Goal: Information Seeking & Learning: Learn about a topic

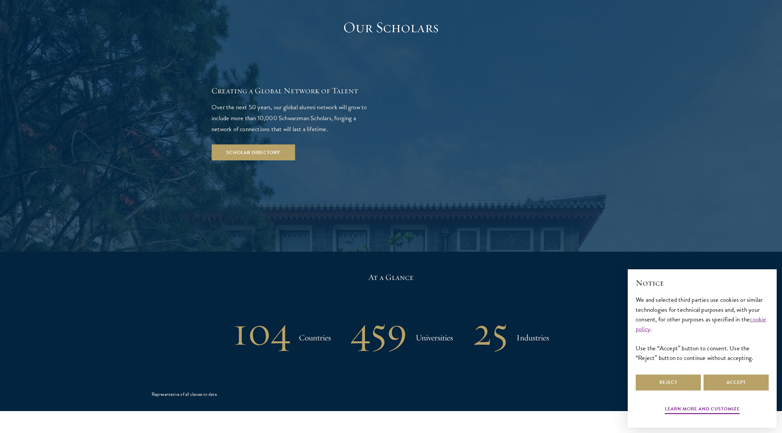
scroll to position [1196, 0]
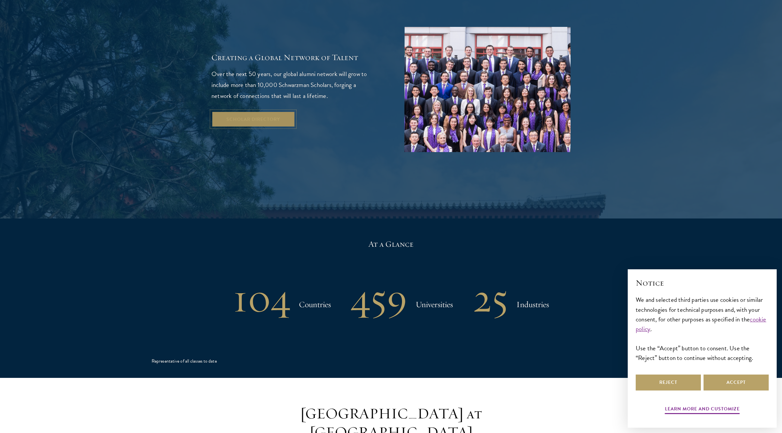
click at [261, 111] on link "Scholar Directory" at bounding box center [252, 119] width 83 height 16
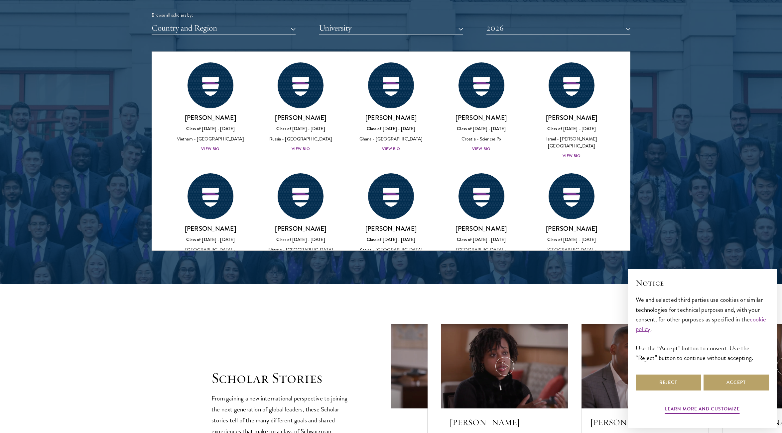
scroll to position [2393, 0]
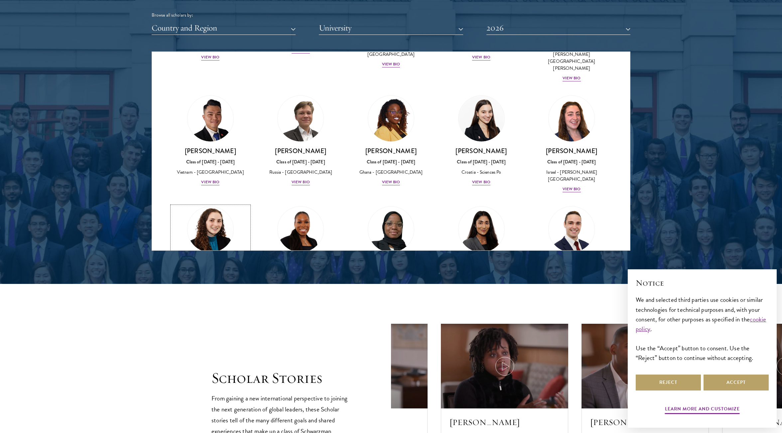
click at [211, 297] on div "View Bio" at bounding box center [210, 300] width 18 height 6
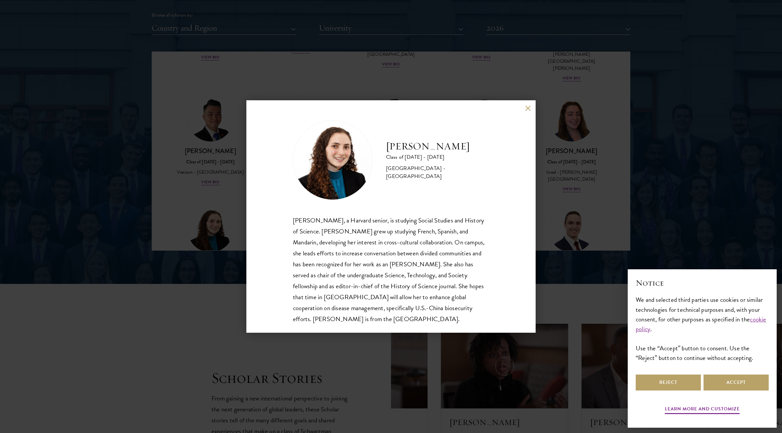
scroll to position [1, 0]
click at [526, 111] on div "[PERSON_NAME] Class of [DATE] - [DATE] [GEOGRAPHIC_DATA] - [GEOGRAPHIC_DATA] [P…" at bounding box center [390, 216] width 289 height 233
click at [528, 108] on button at bounding box center [528, 108] width 6 height 6
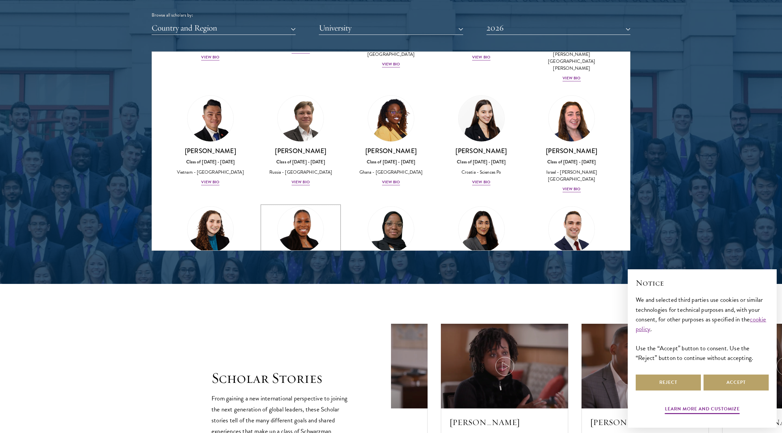
click at [298, 290] on div "View Bio" at bounding box center [300, 293] width 18 height 6
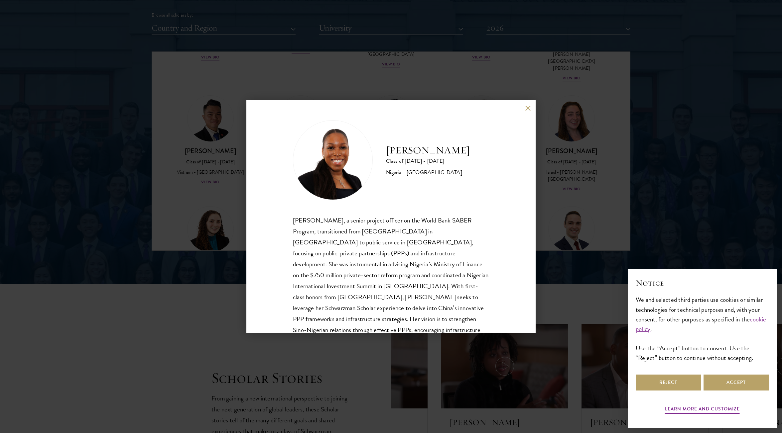
scroll to position [23, 0]
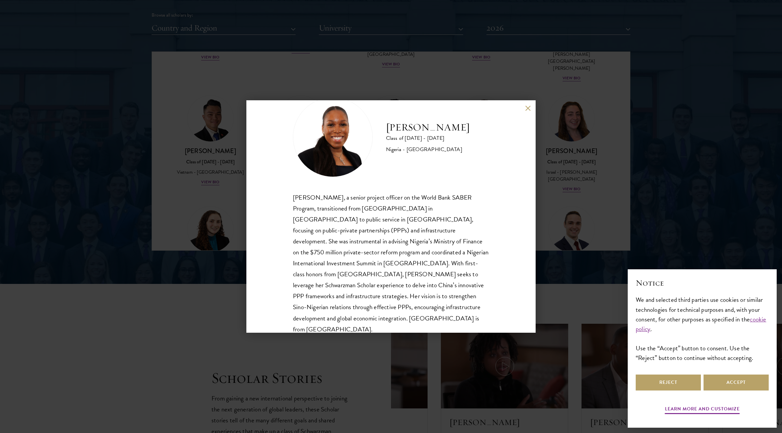
click at [527, 110] on button at bounding box center [528, 108] width 6 height 6
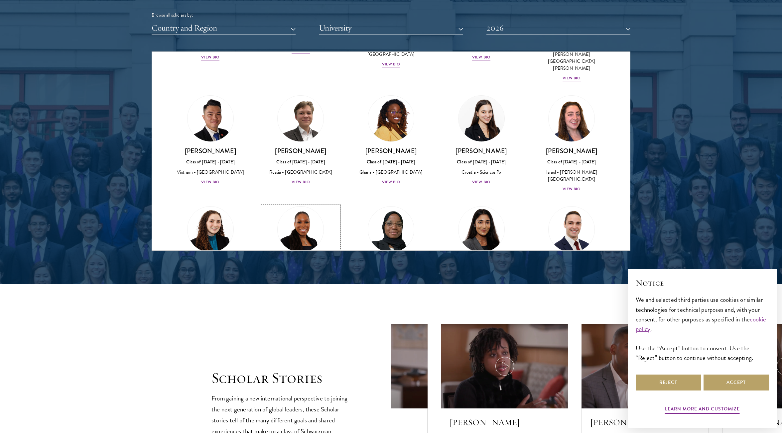
scroll to position [2492, 0]
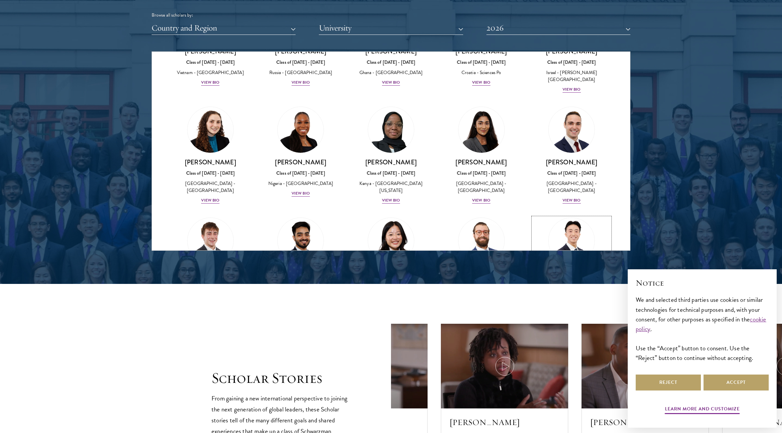
click at [570, 308] on div "View Bio" at bounding box center [571, 311] width 18 height 6
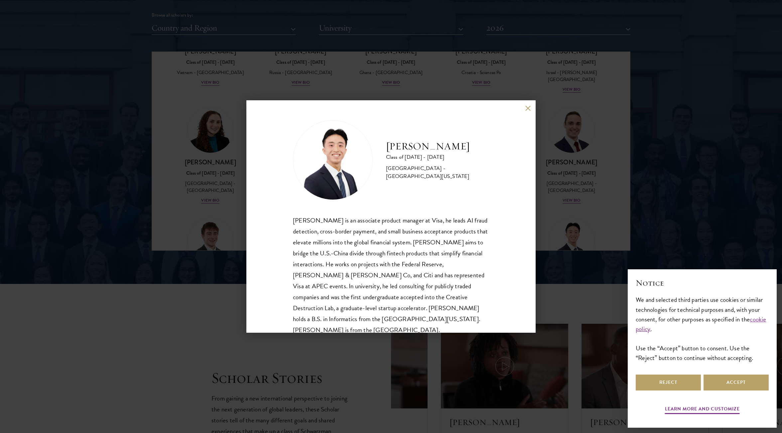
scroll to position [12, 0]
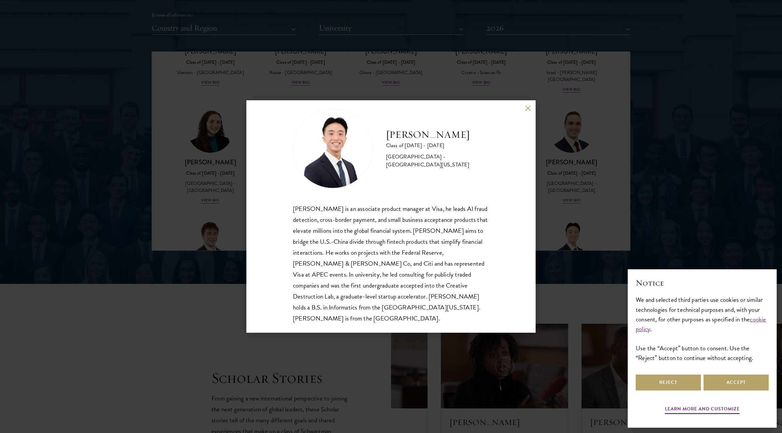
click at [526, 108] on button at bounding box center [528, 108] width 6 height 6
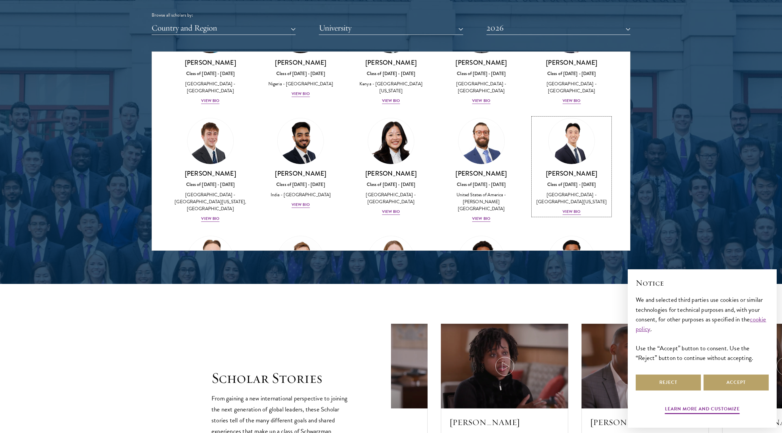
scroll to position [2625, 0]
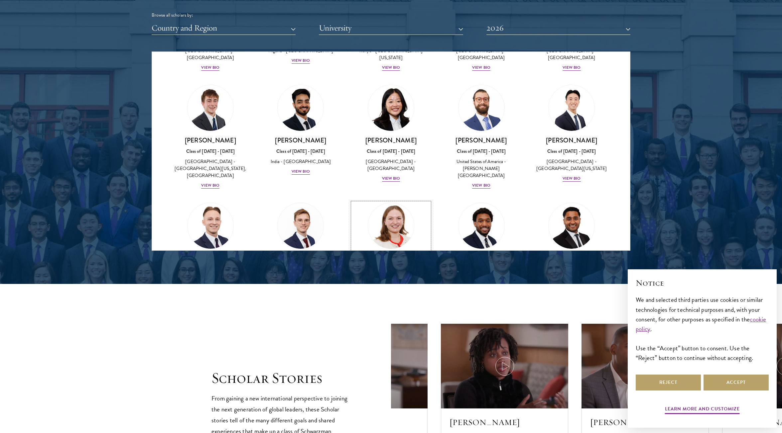
click at [387, 300] on div "View Bio" at bounding box center [391, 303] width 18 height 6
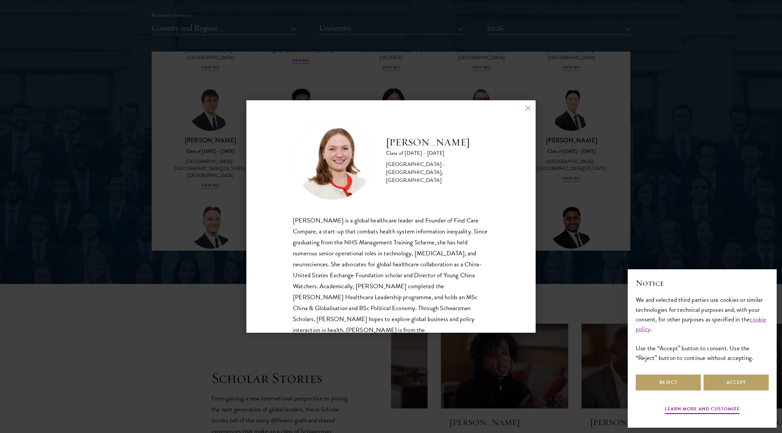
scroll to position [23, 0]
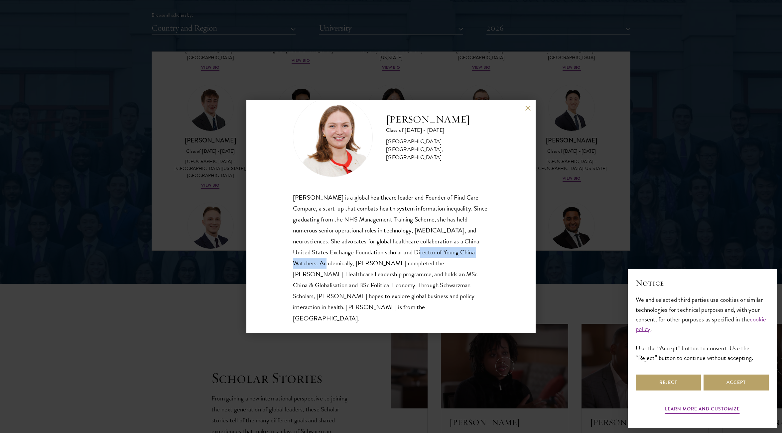
drag, startPoint x: 414, startPoint y: 252, endPoint x: 319, endPoint y: 266, distance: 95.4
click at [319, 266] on div "[PERSON_NAME] is a global healthcare leader and Founder of Find Care Compare, a…" at bounding box center [391, 258] width 196 height 132
copy div "Director of Young China Watchers."
